Goal: Information Seeking & Learning: Learn about a topic

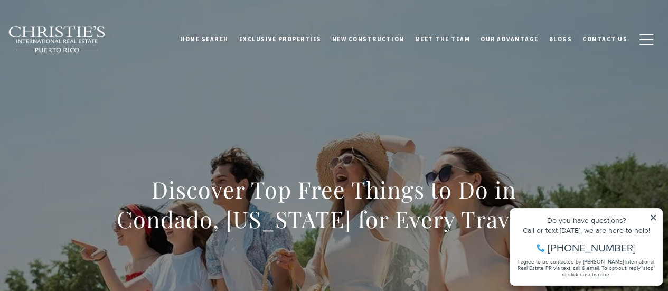
click at [656, 212] on div "Do you have questions? Call or text [DATE], we are here to help! [PHONE_NUMBER]…" at bounding box center [586, 246] width 152 height 77
click at [655, 217] on icon at bounding box center [652, 217] width 7 height 7
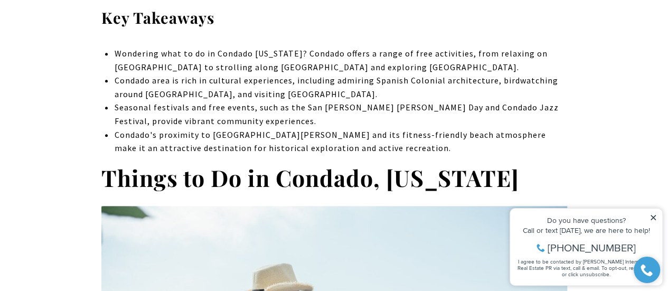
scroll to position [533, 0]
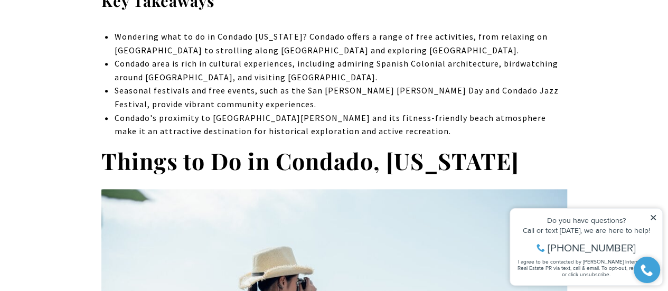
click at [535, 117] on li "Condado's proximity to [GEOGRAPHIC_DATA][PERSON_NAME] and its fitness-friendly …" at bounding box center [340, 124] width 452 height 27
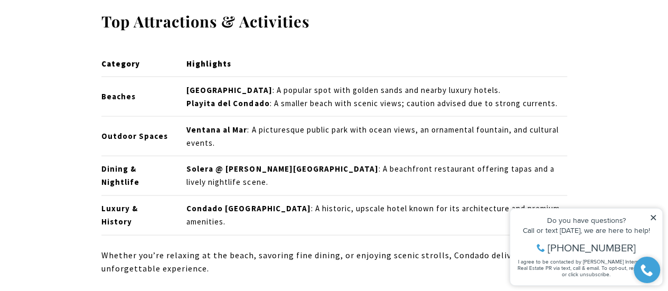
scroll to position [1103, 0]
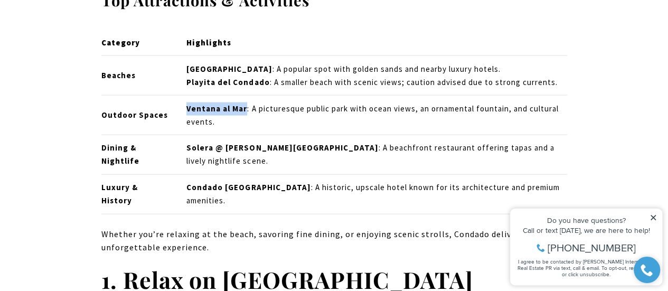
drag, startPoint x: 186, startPoint y: 108, endPoint x: 245, endPoint y: 104, distance: 59.3
click at [245, 104] on td "Ventana al Mar : A picturesque public park with ocean views, an ornamental foun…" at bounding box center [372, 116] width 389 height 40
copy strong "Ventana al Mar"
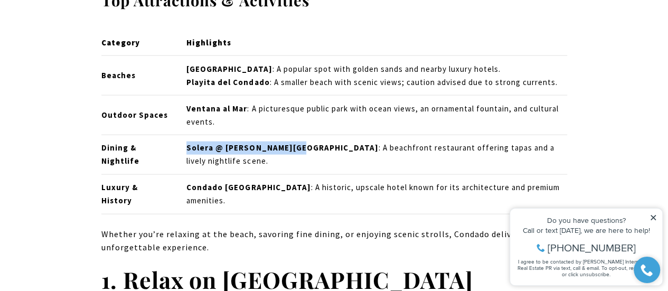
drag, startPoint x: 187, startPoint y: 159, endPoint x: 292, endPoint y: 159, distance: 105.6
click at [292, 159] on td "Solera @ [PERSON_NAME][GEOGRAPHIC_DATA] : A beachfront restaurant offering tapa…" at bounding box center [372, 155] width 389 height 40
copy strong "Solera @ [PERSON_NAME][GEOGRAPHIC_DATA]"
